Goal: Navigation & Orientation: Find specific page/section

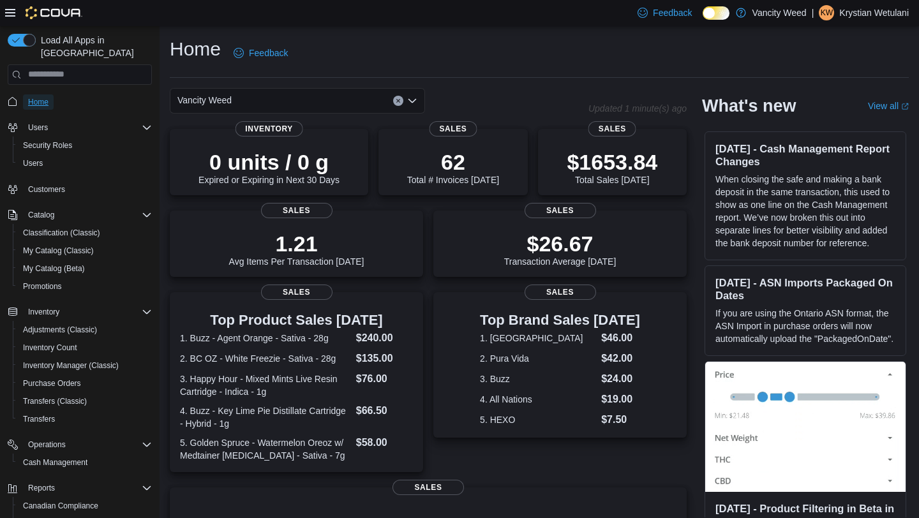
click at [33, 97] on span "Home" at bounding box center [38, 102] width 20 height 10
click at [32, 97] on span "Home" at bounding box center [38, 102] width 20 height 10
click at [39, 97] on span "Home" at bounding box center [38, 102] width 20 height 10
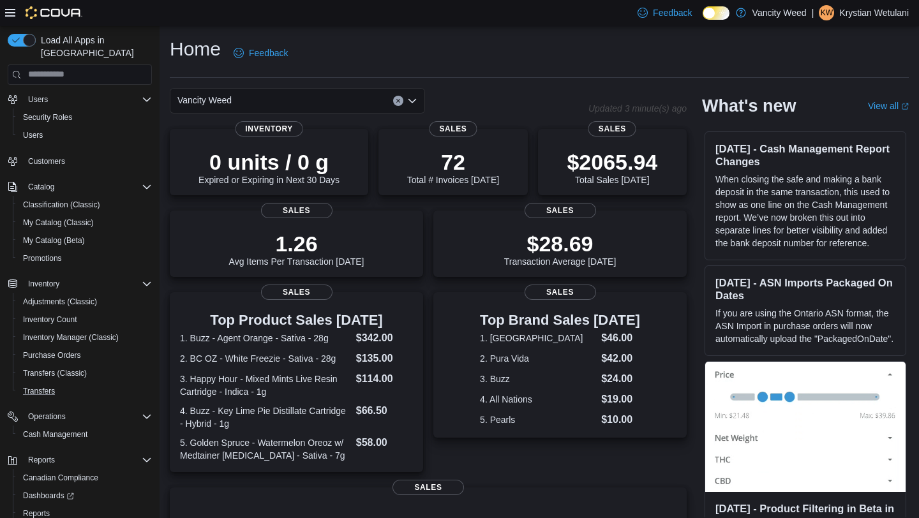
scroll to position [33, 0]
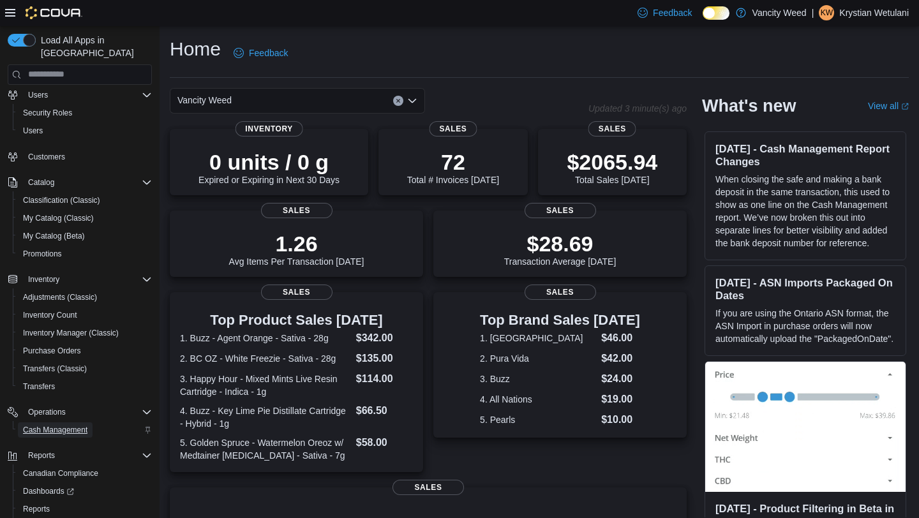
click at [56, 425] on span "Cash Management" at bounding box center [55, 430] width 64 height 10
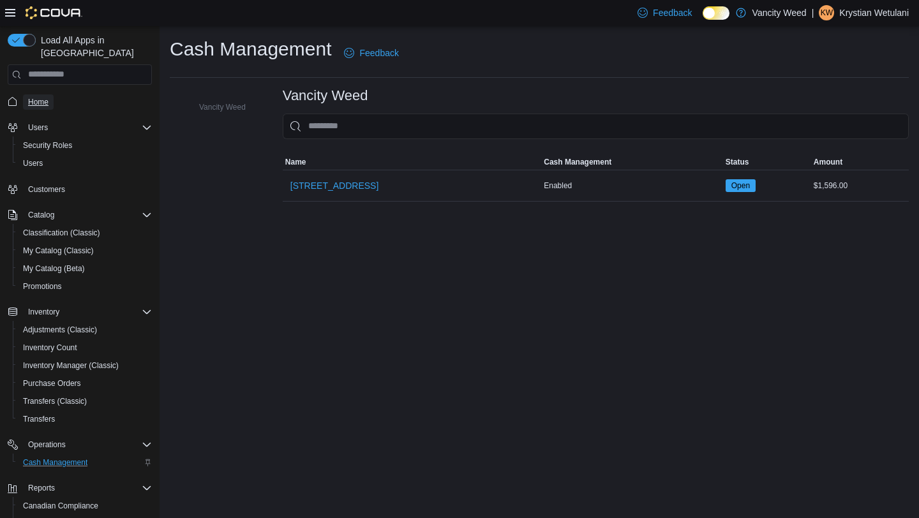
click at [43, 97] on span "Home" at bounding box center [38, 102] width 20 height 10
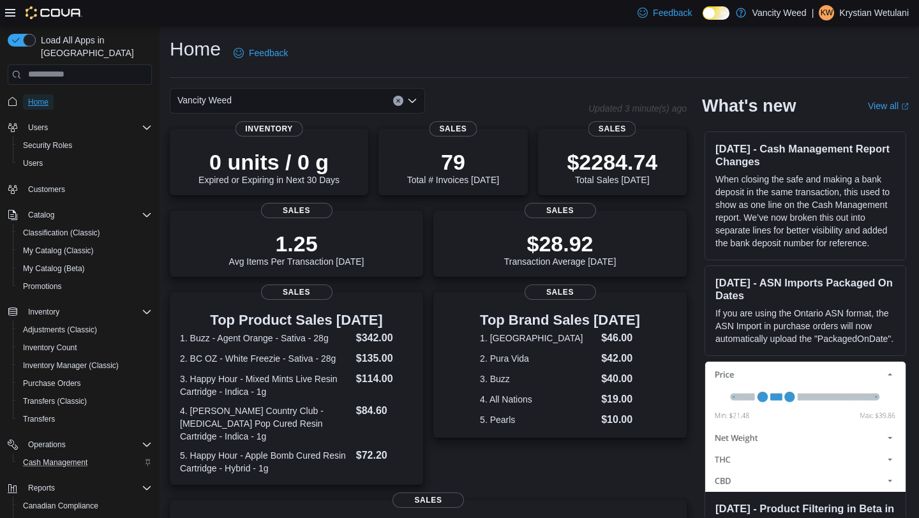
click at [33, 97] on span "Home" at bounding box center [38, 102] width 20 height 10
